Goal: Submit feedback/report problem

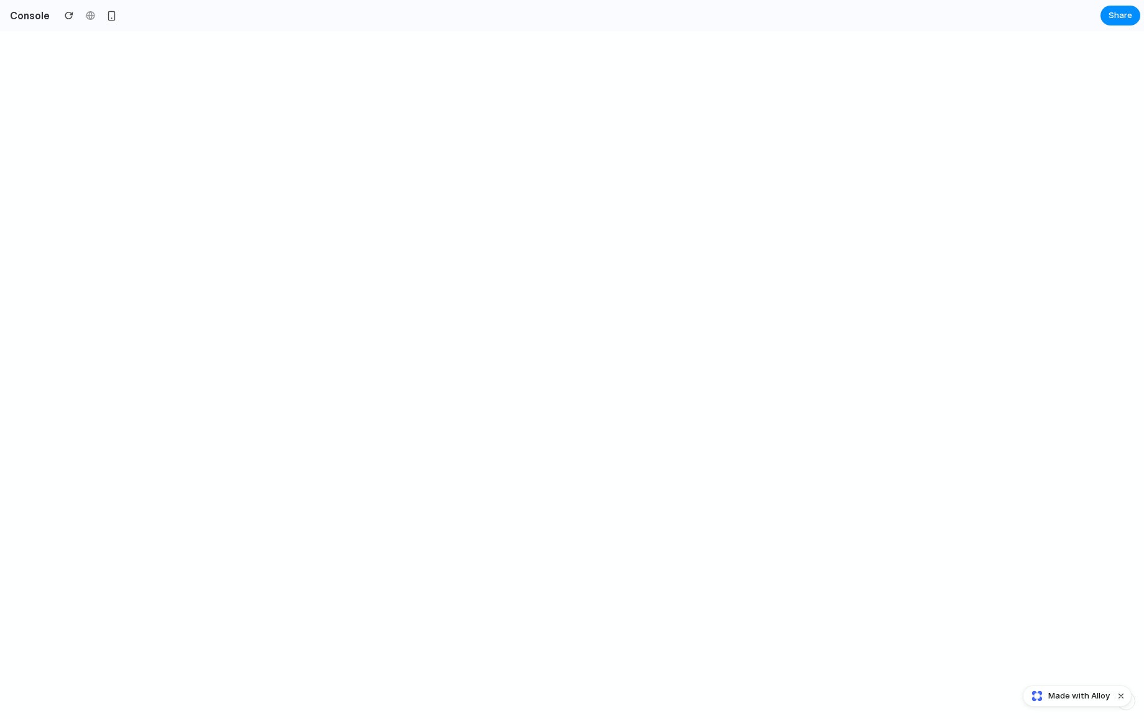
click at [98, 7] on div at bounding box center [90, 15] width 61 height 19
click at [104, 9] on button "button" at bounding box center [111, 15] width 19 height 19
